Goal: Communication & Community: Answer question/provide support

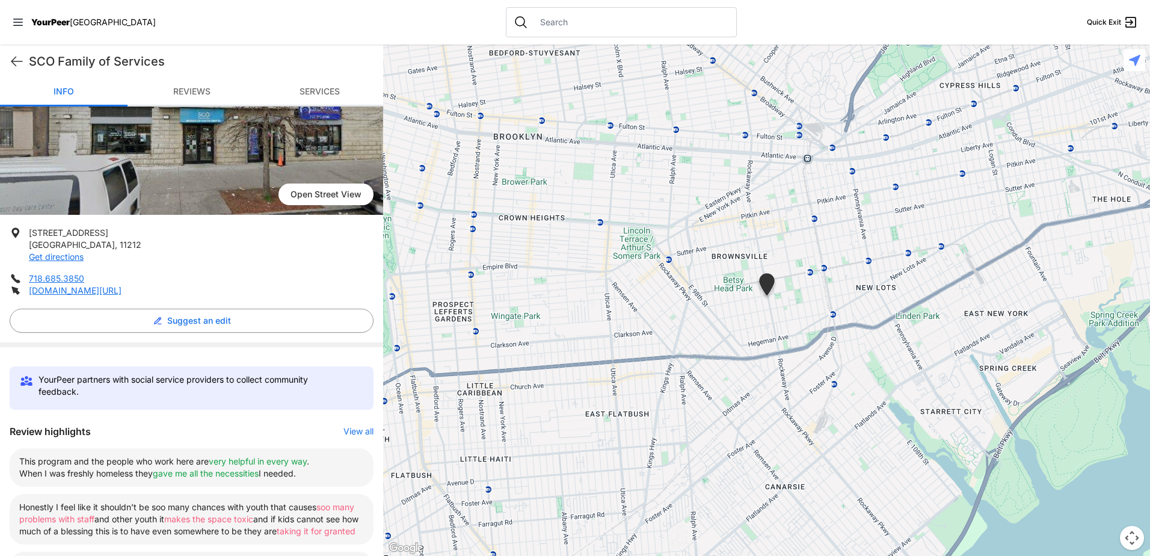
scroll to position [241, 0]
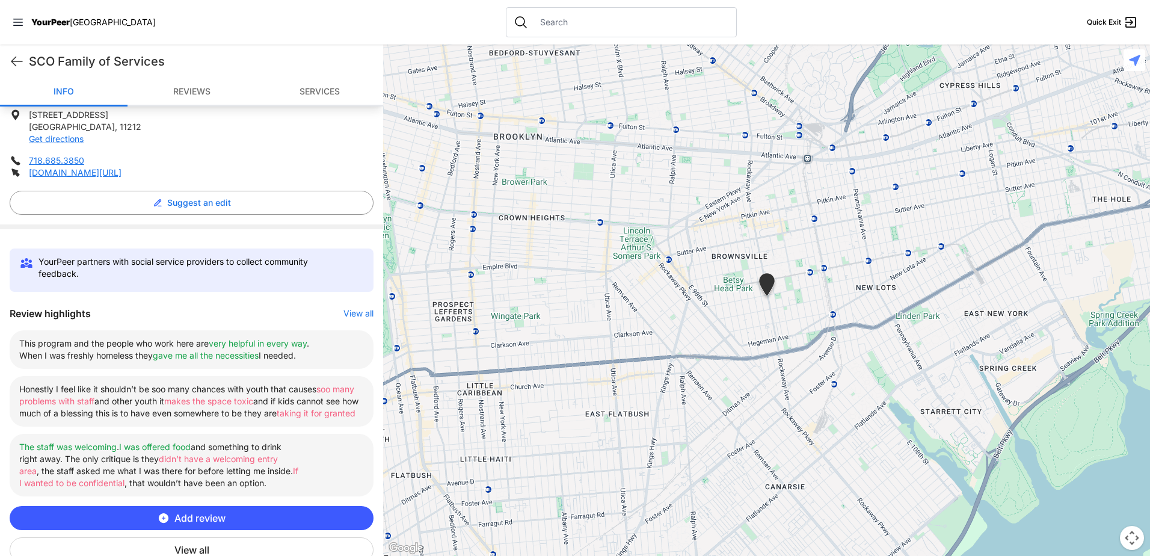
click at [348, 313] on button "View all" at bounding box center [358, 313] width 30 height 12
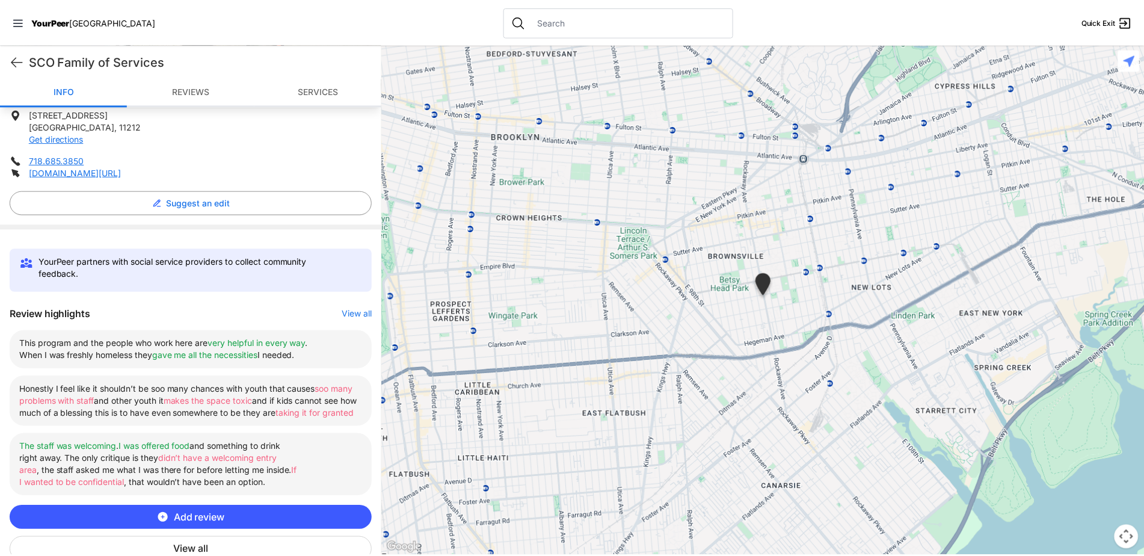
scroll to position [0, 0]
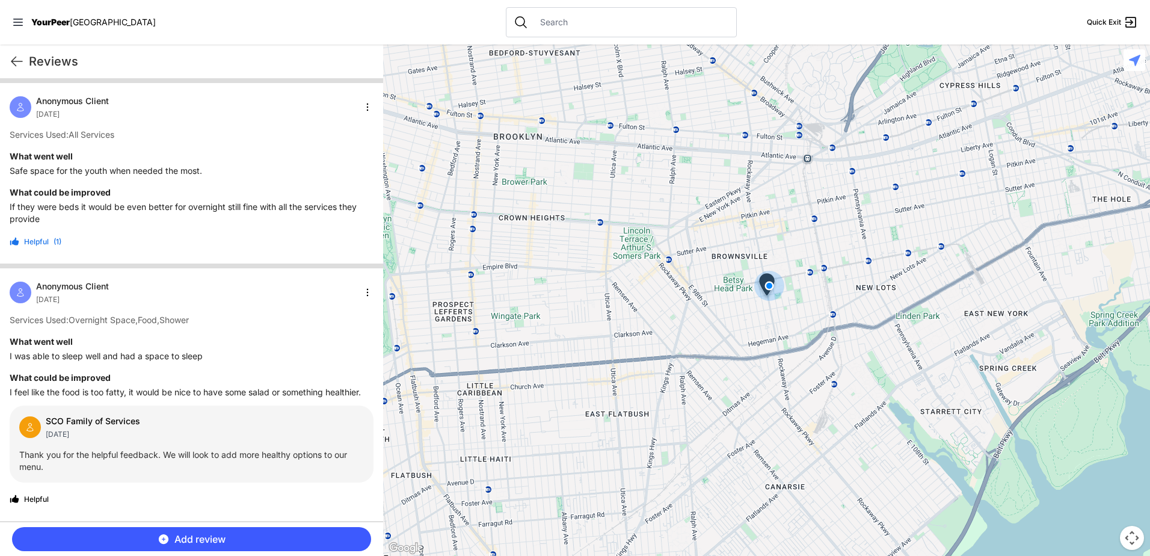
click at [11, 21] on nav "YourPeer NYC Quick Exit" at bounding box center [575, 22] width 1150 height 45
click at [17, 22] on icon at bounding box center [18, 22] width 12 height 12
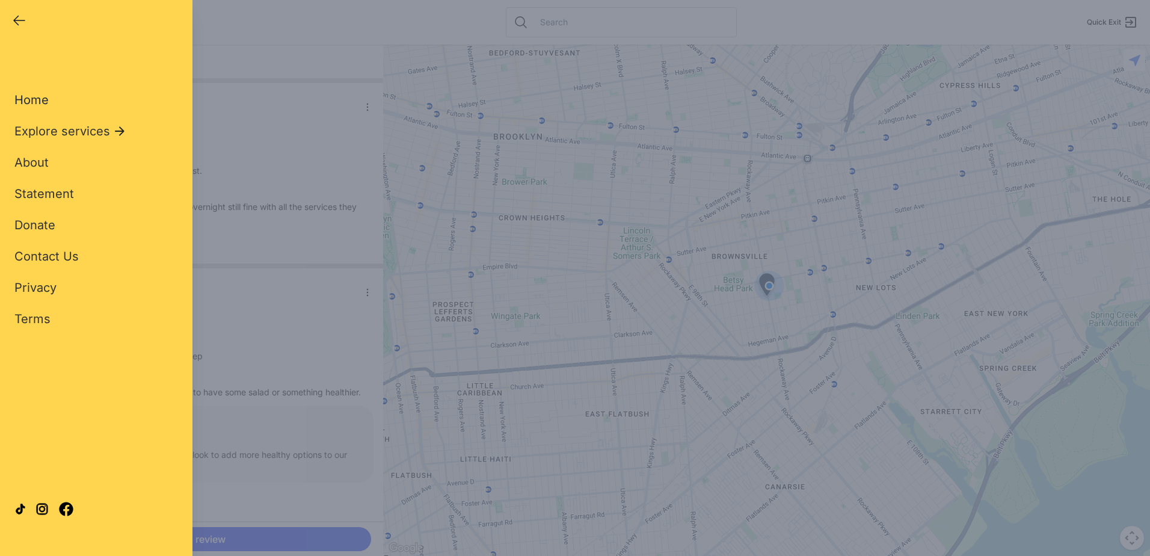
click at [38, 98] on span "Home" at bounding box center [31, 100] width 34 height 14
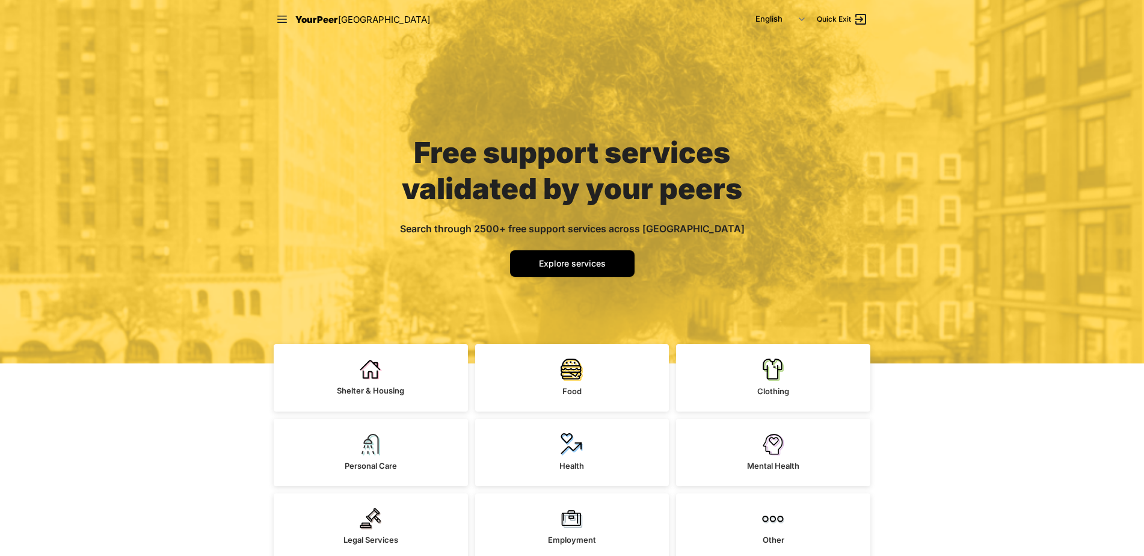
click at [291, 20] on div "YourPeer NYC" at bounding box center [353, 19] width 154 height 15
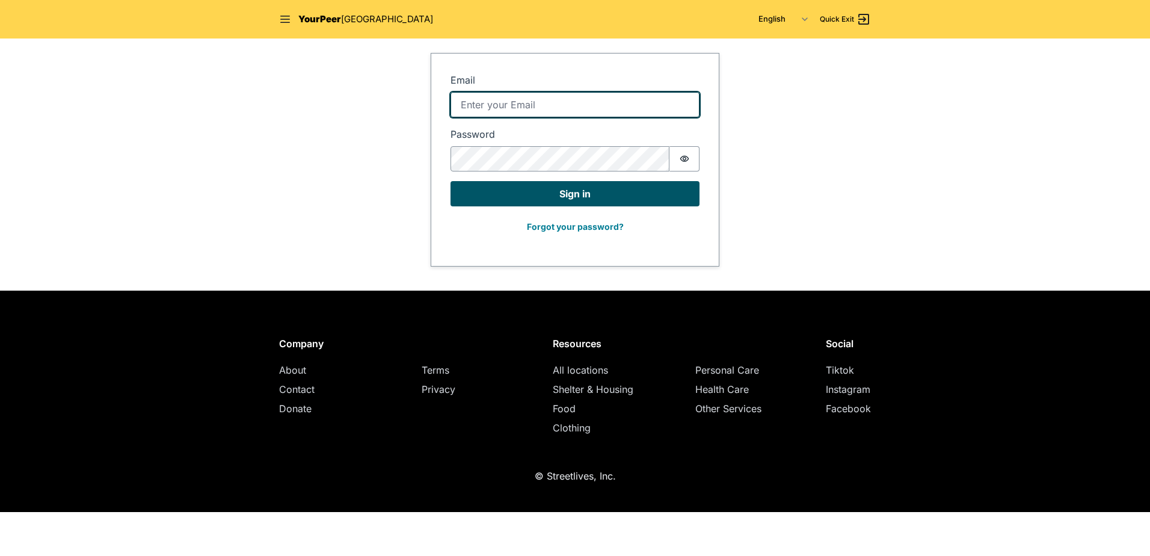
type input "ryasonia@sco.org"
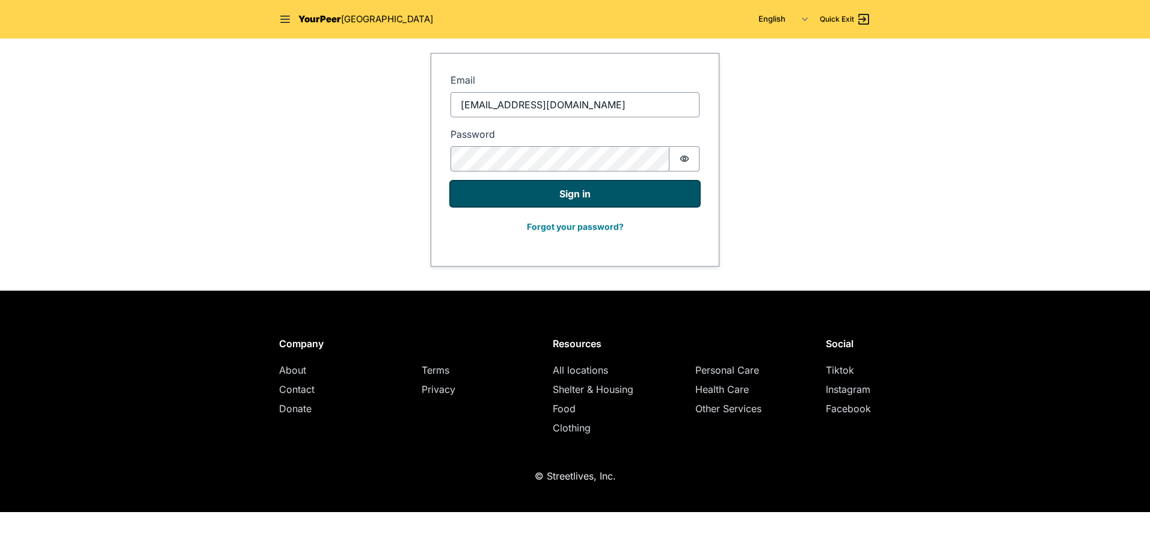
click at [487, 196] on button "Sign in" at bounding box center [575, 193] width 249 height 25
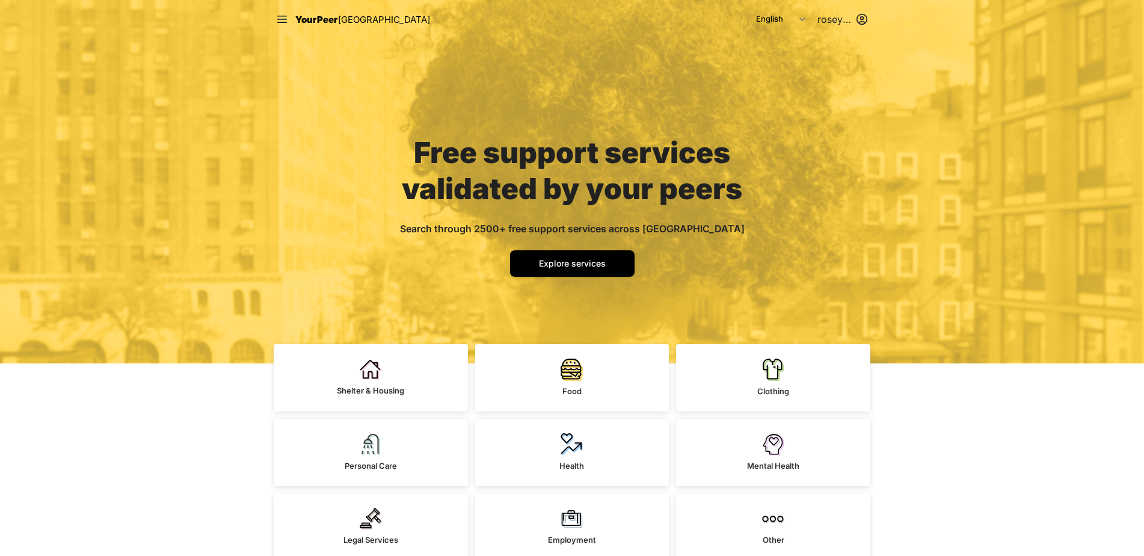
click at [836, 19] on html "Close panel YourPeer NYC Quick Exit Single Adult Families Soup Kitchen Food Pan…" at bounding box center [572, 278] width 1144 height 556
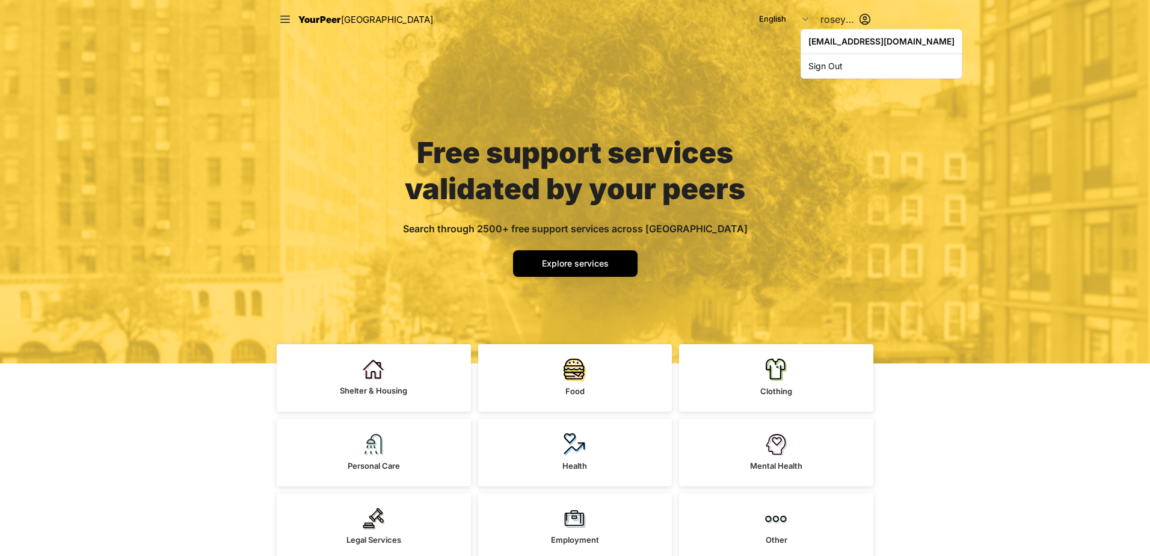
click at [716, 59] on html "Close panel YourPeer NYC Quick Exit Single Adult Families Soup Kitchen Food Pan…" at bounding box center [575, 278] width 1150 height 556
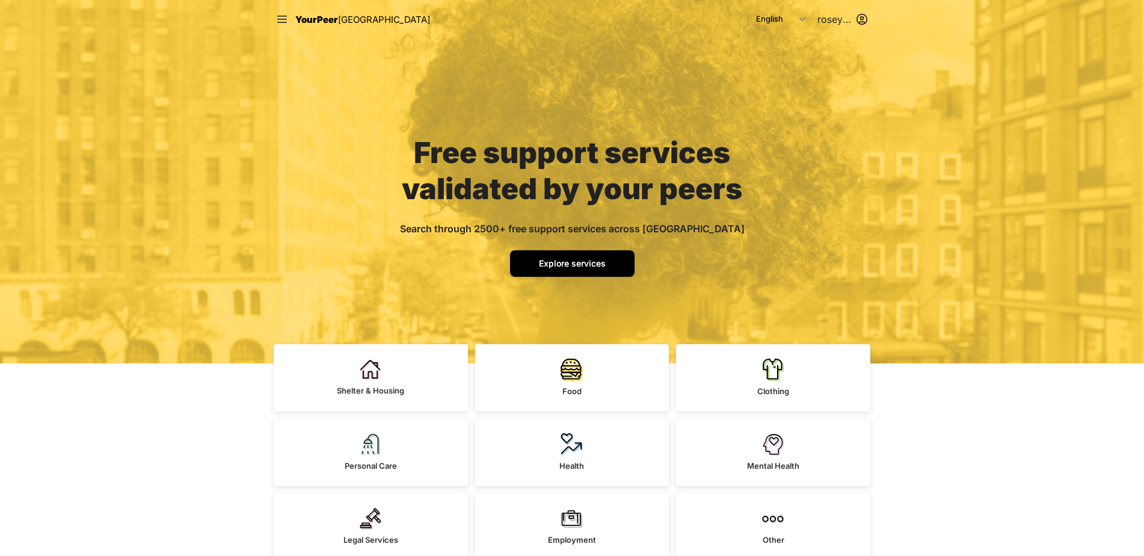
click at [580, 266] on span "Explore services" at bounding box center [572, 263] width 67 height 10
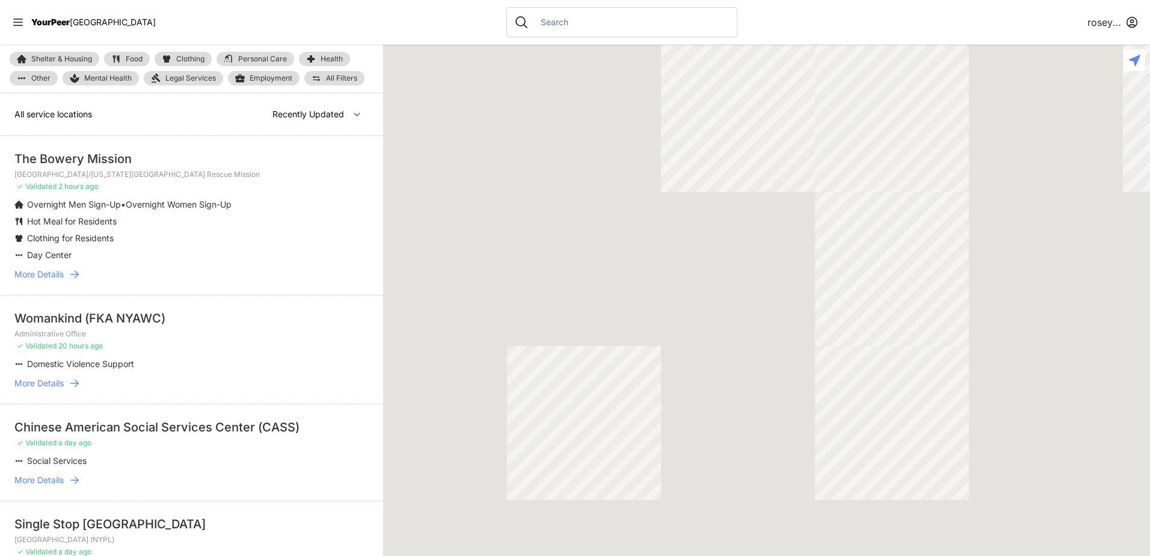
click at [534, 25] on input "text" at bounding box center [632, 22] width 196 height 12
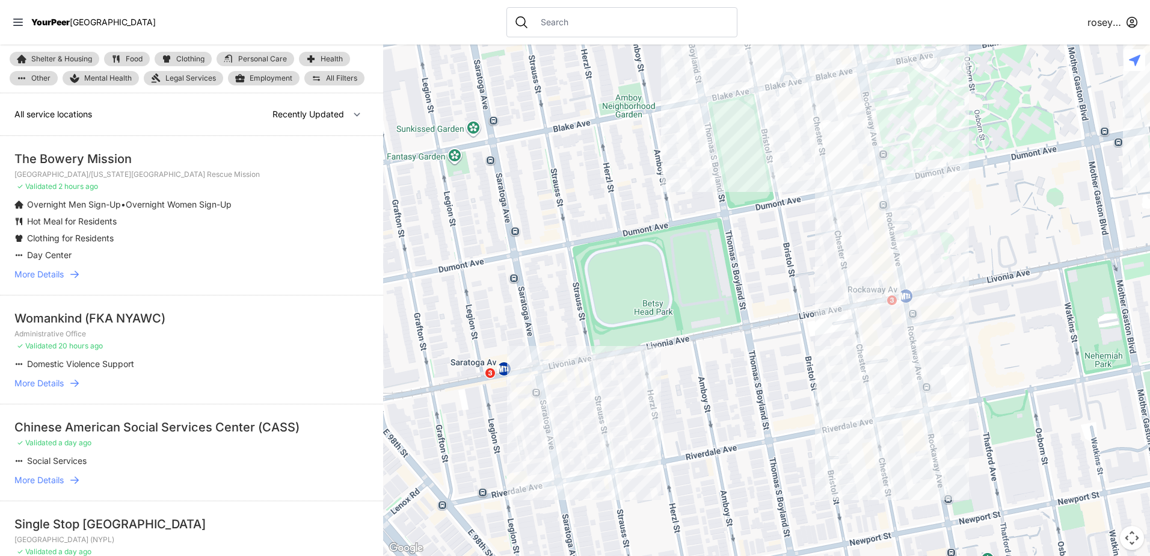
select select "nearby"
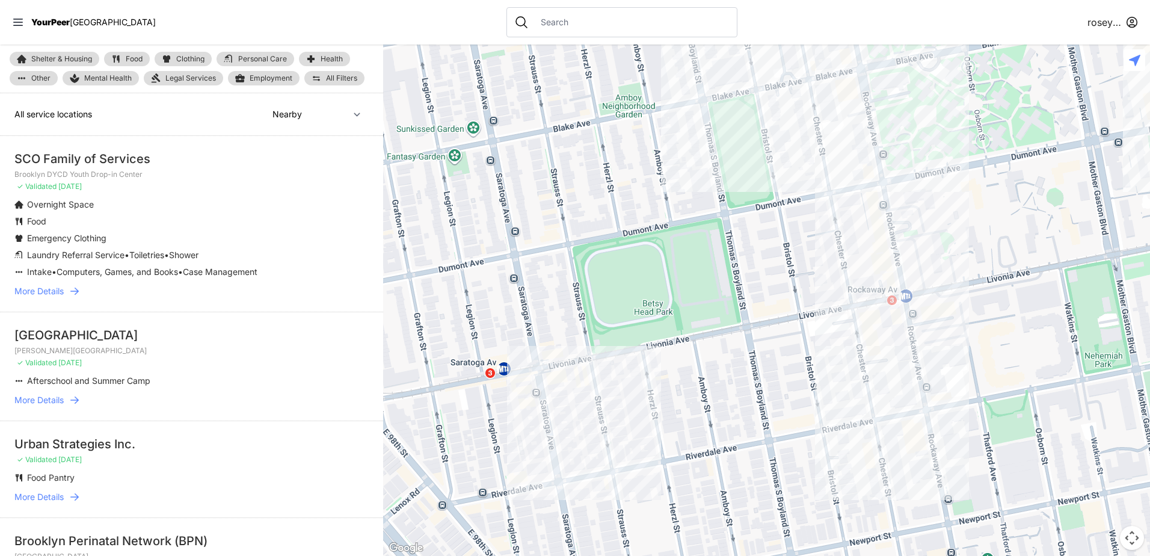
click at [46, 296] on span "More Details" at bounding box center [38, 291] width 49 height 12
click at [46, 289] on span "More Details" at bounding box center [38, 291] width 49 height 12
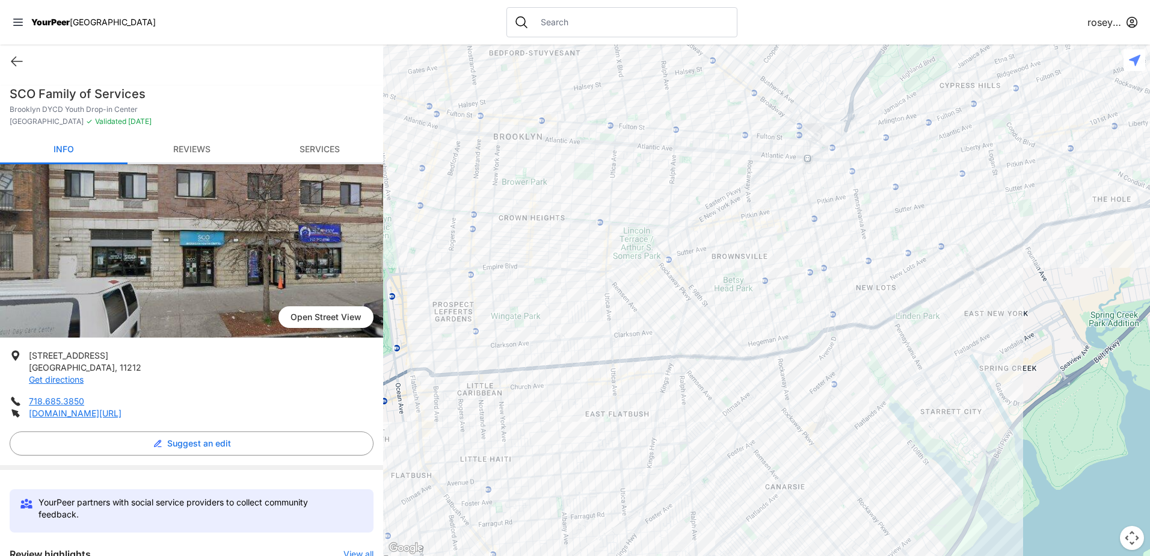
click at [197, 141] on link "Reviews" at bounding box center [192, 150] width 128 height 28
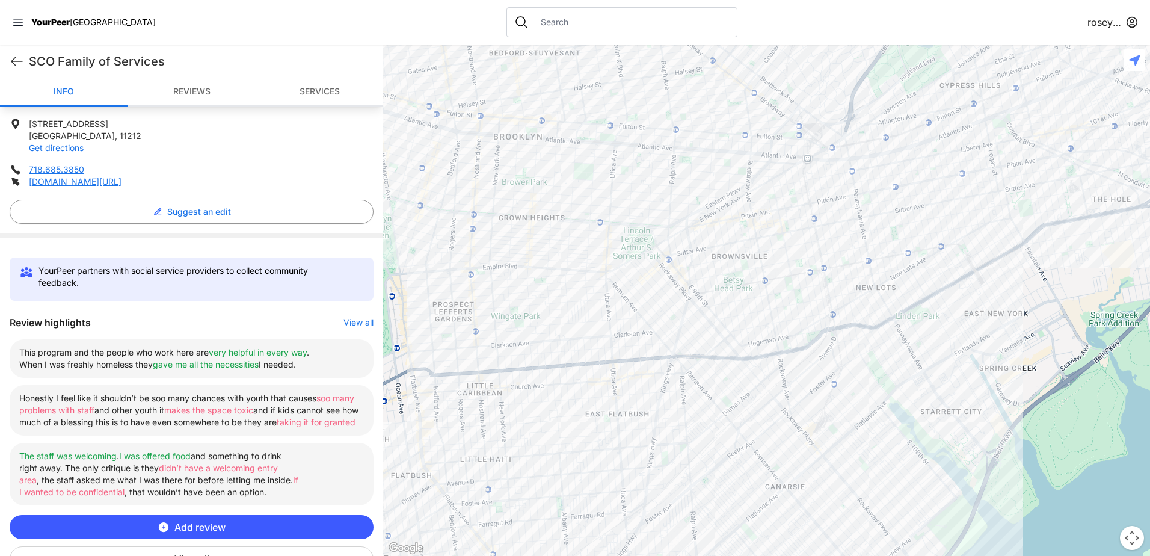
scroll to position [420, 0]
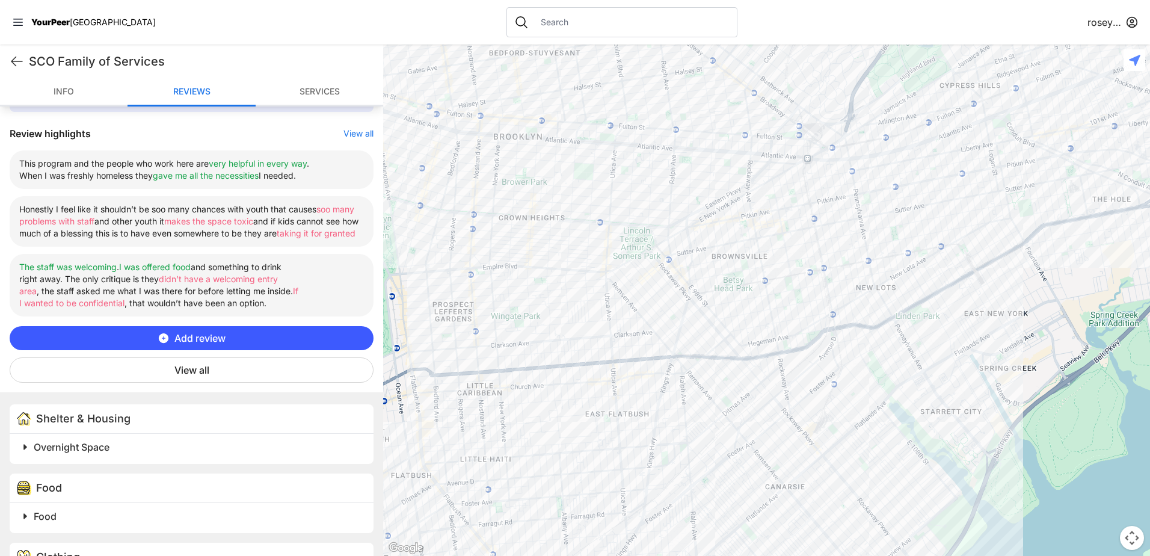
click at [349, 134] on button "View all" at bounding box center [358, 134] width 30 height 12
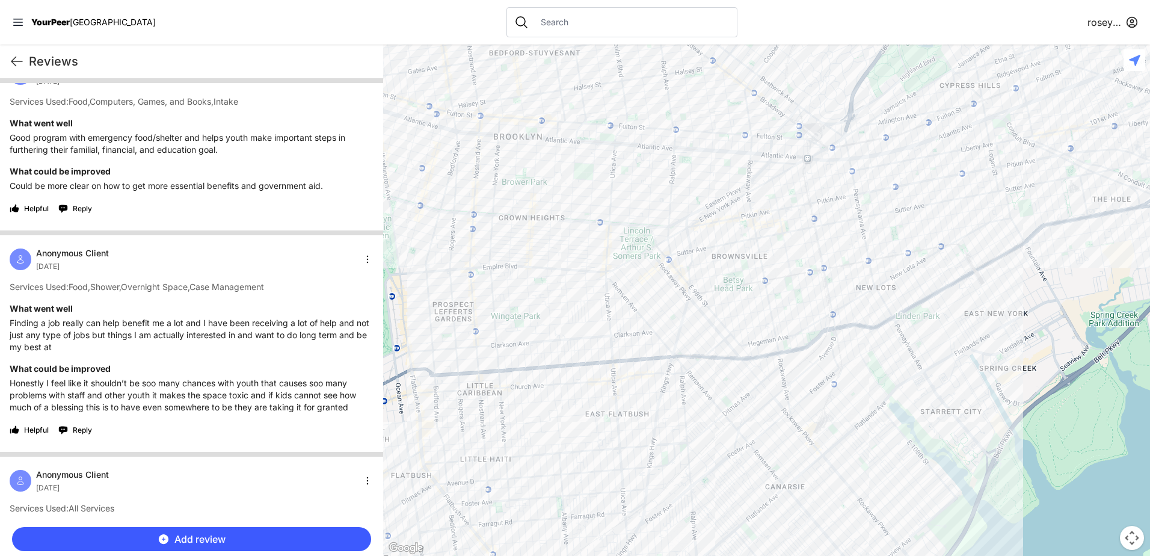
scroll to position [481, 0]
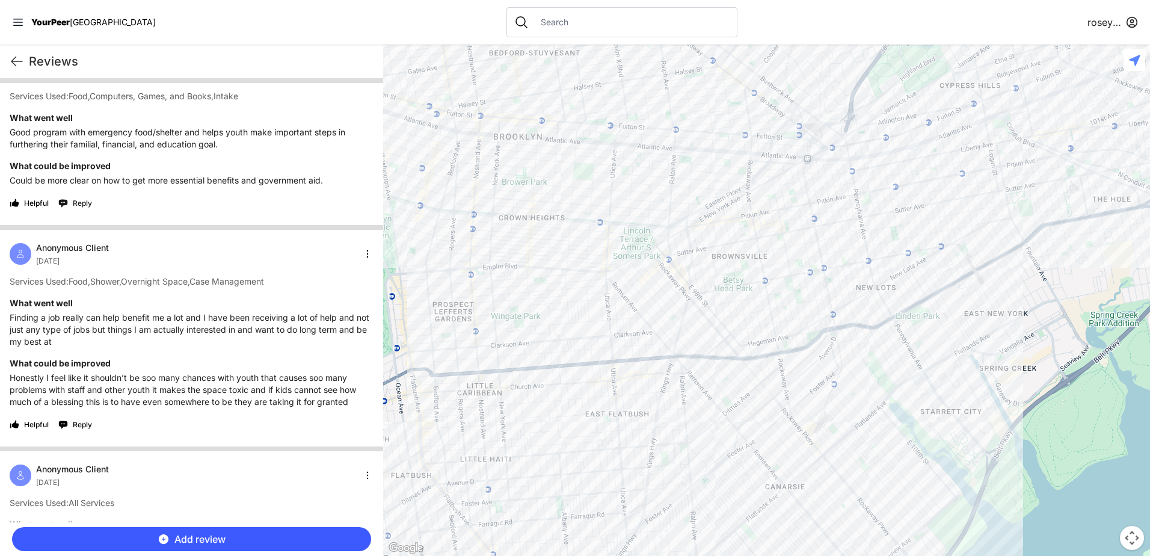
click at [66, 201] on button "Reply" at bounding box center [75, 203] width 34 height 19
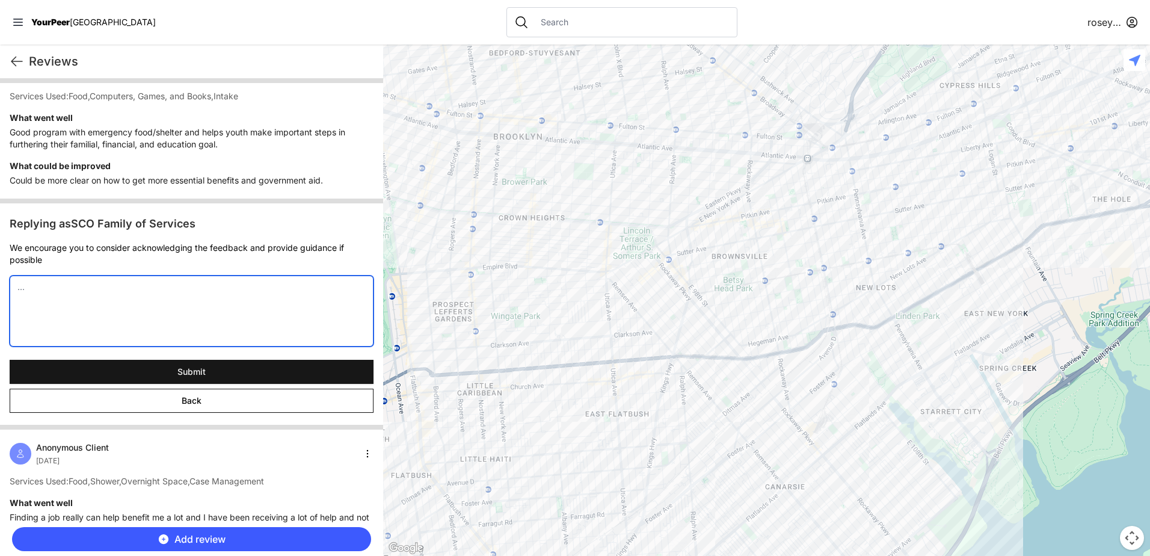
click at [106, 282] on textarea at bounding box center [192, 310] width 364 height 71
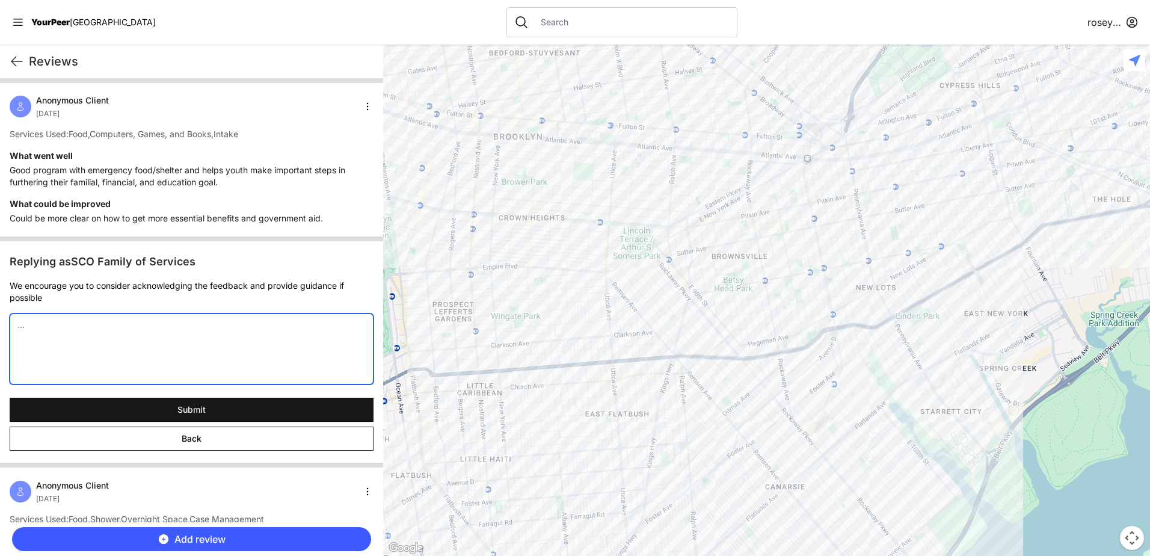
scroll to position [541, 0]
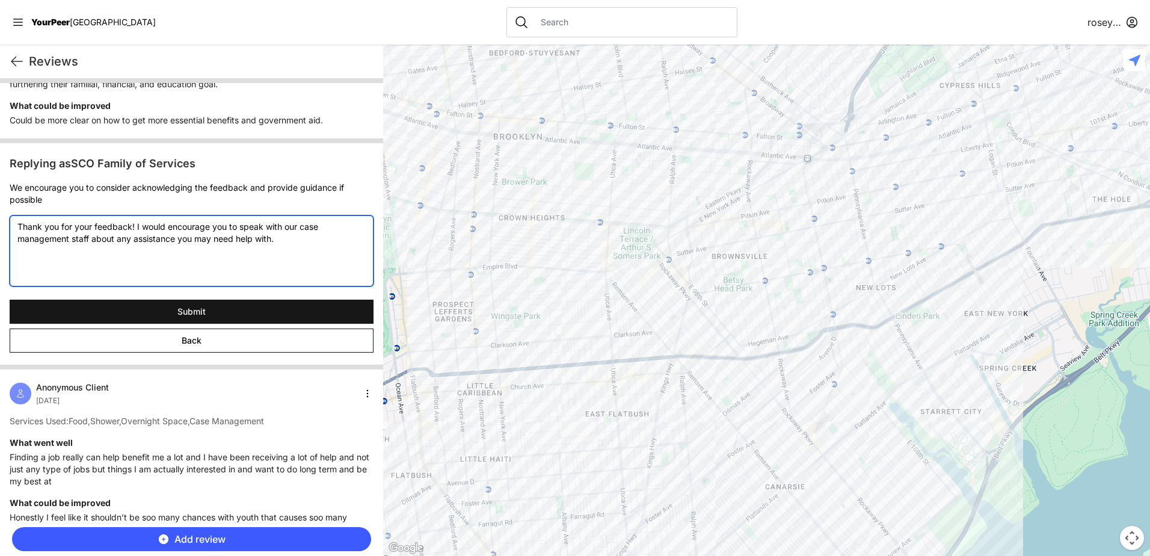
click at [176, 241] on textarea "Thank you for your feedback! I would encourage you to speak with our case manag…" at bounding box center [192, 250] width 364 height 71
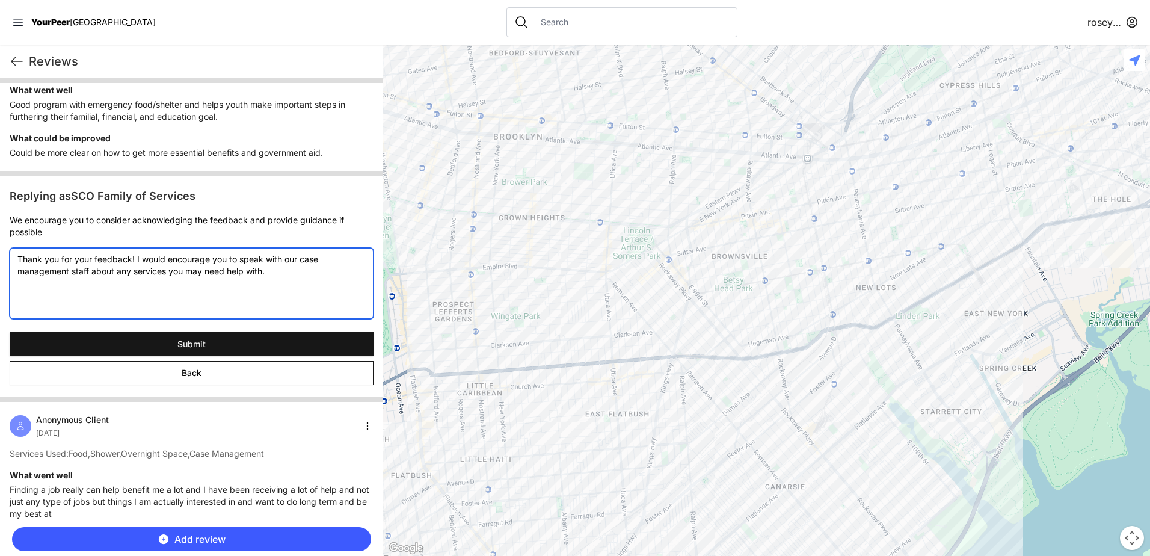
scroll to position [481, 0]
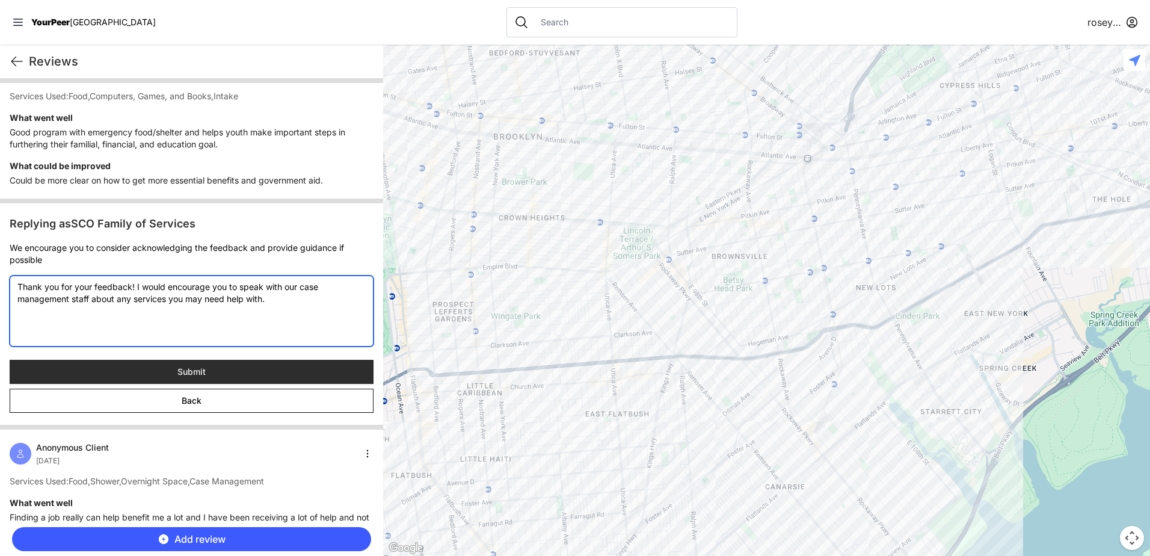
type textarea "Thank you for your feedback! I would encourage you to speak with our case manag…"
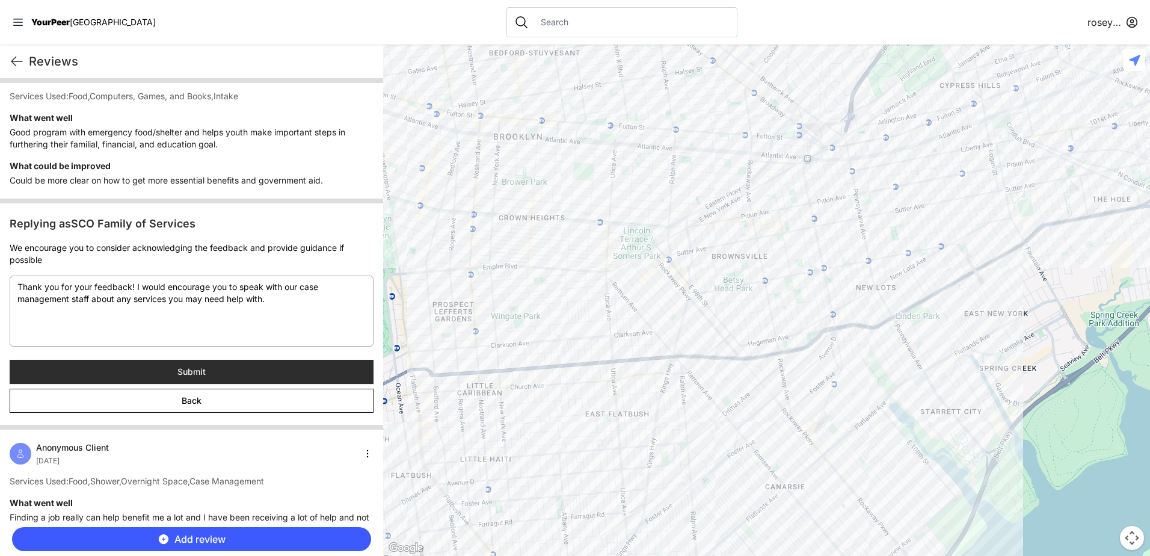
click at [200, 374] on span "Submit" at bounding box center [191, 372] width 28 height 12
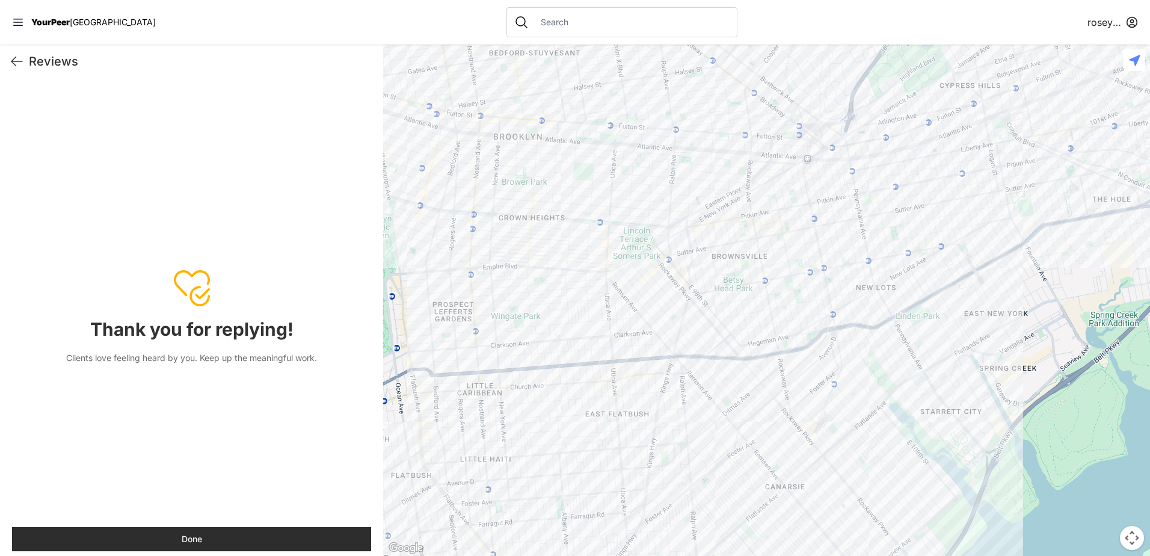
click at [190, 534] on button "Done" at bounding box center [191, 539] width 359 height 24
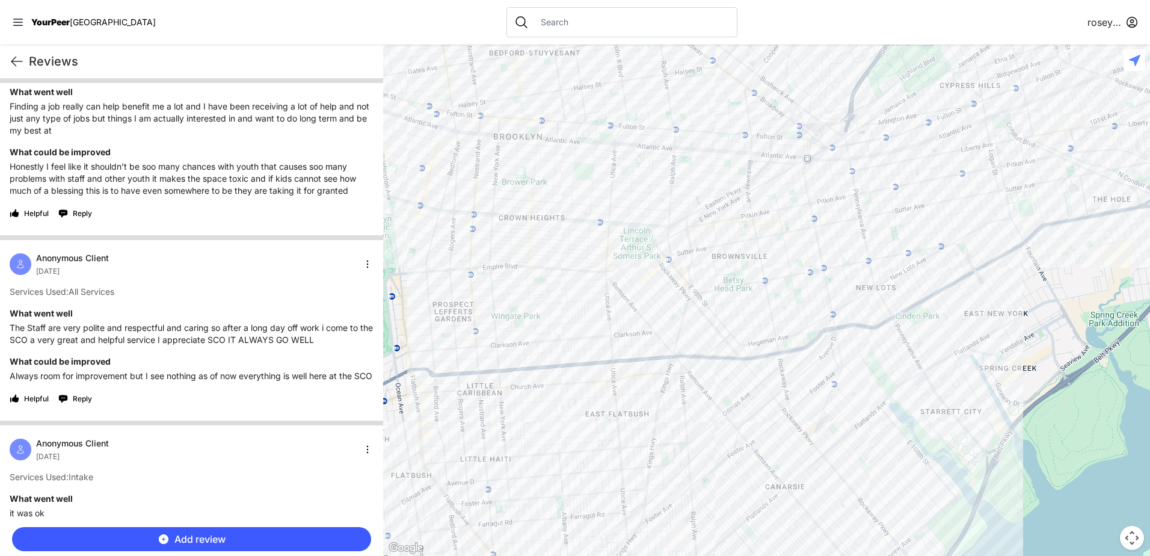
scroll to position [782, 0]
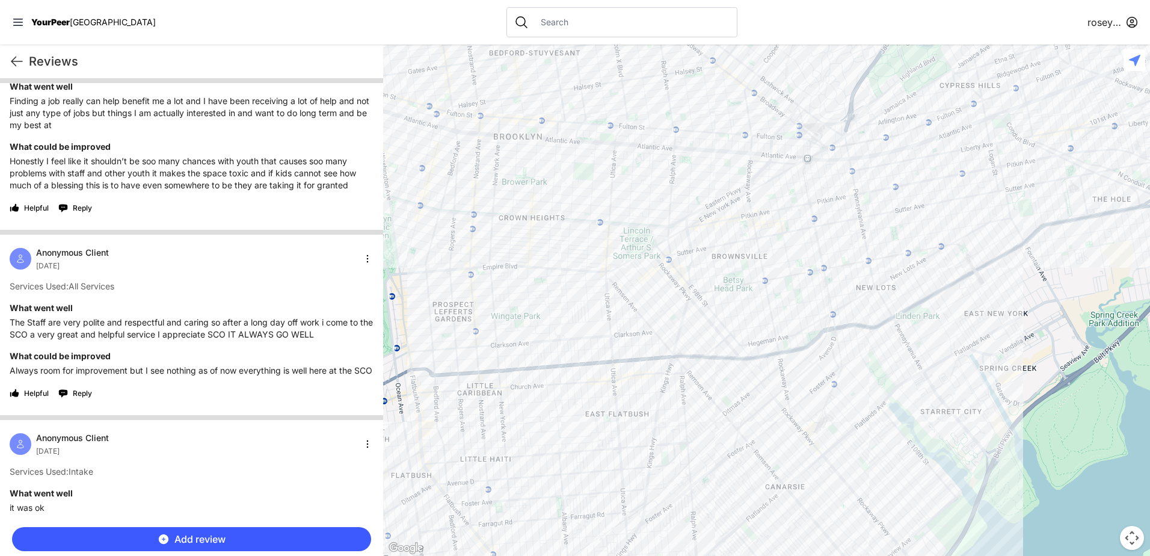
click at [1130, 24] on html "View map Close panel YourPeer NYC Quick Exit Single Adult Families Soup Kitchen…" at bounding box center [575, 278] width 1150 height 556
click at [17, 20] on html "View map Close panel YourPeer NYC Quick Exit Single Adult Families Soup Kitchen…" at bounding box center [575, 278] width 1150 height 556
click at [49, 20] on span "YourPeer" at bounding box center [50, 22] width 38 height 10
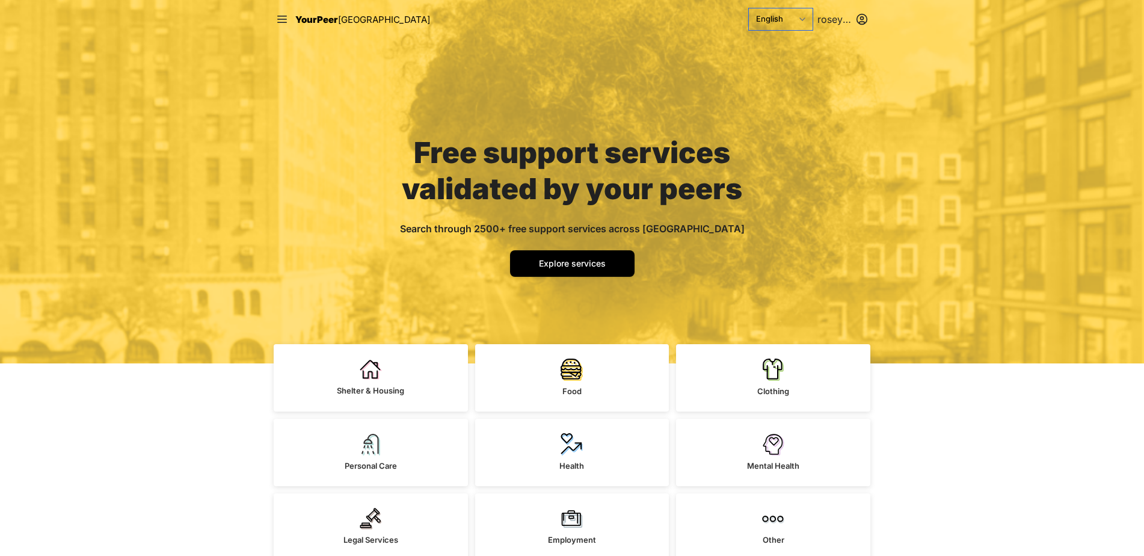
click at [767, 14] on select "English Español 简体中文 বাংলা Français Русский" at bounding box center [781, 19] width 64 height 22
click at [895, 67] on div "Free support services validated by your peers Search through 2500+ free support…" at bounding box center [572, 181] width 1144 height 363
click at [780, 22] on select "English Español 简体中文 বাংলা Français Русский" at bounding box center [781, 19] width 64 height 22
click at [749, 8] on select "English Español 简体中文 বাংলা Français Русский" at bounding box center [781, 19] width 64 height 22
